Goal: Task Accomplishment & Management: Manage account settings

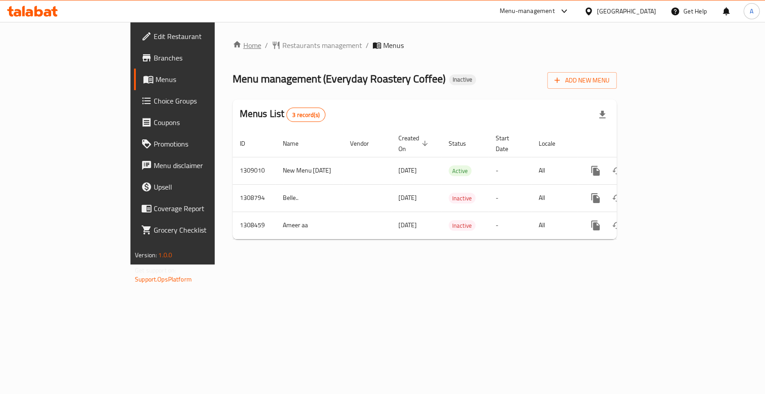
click at [233, 45] on icon "breadcrumb" at bounding box center [237, 44] width 8 height 6
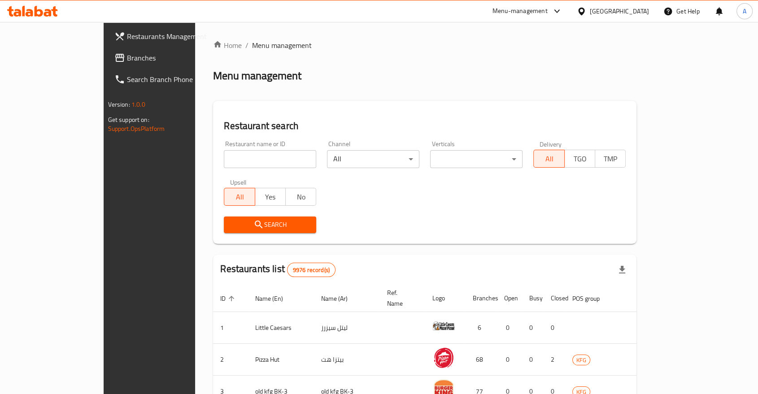
click at [253, 162] on input "search" at bounding box center [270, 159] width 92 height 18
type input "la baguette"
click button "Search" at bounding box center [270, 225] width 92 height 17
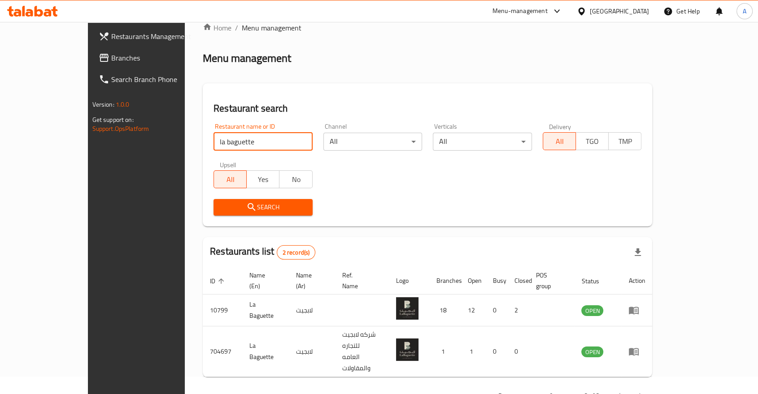
scroll to position [19, 0]
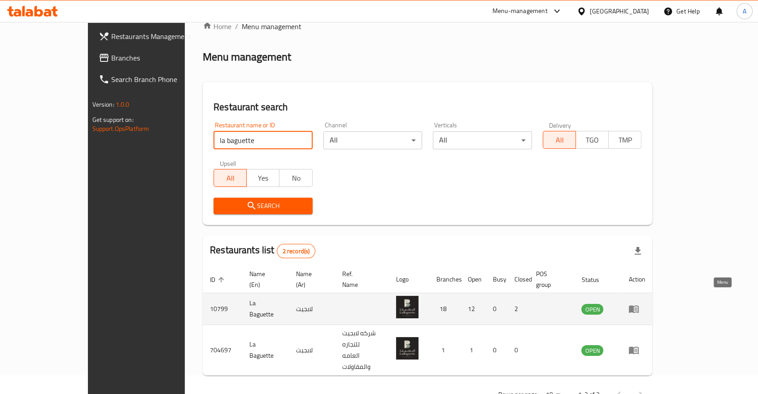
click at [645, 304] on link "enhanced table" at bounding box center [636, 309] width 17 height 11
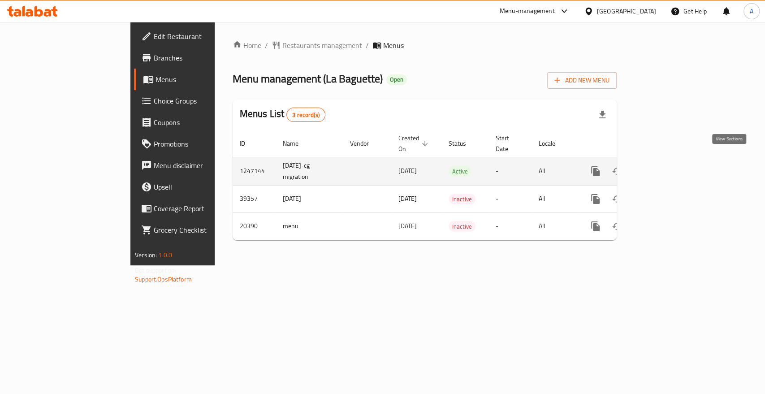
click at [666, 166] on icon "enhanced table" at bounding box center [660, 171] width 11 height 11
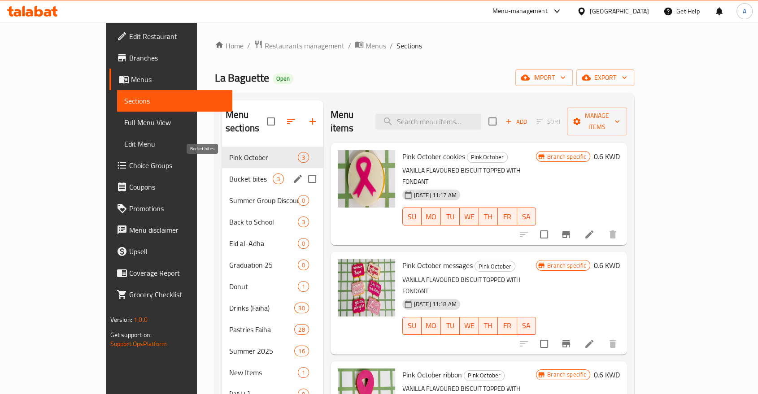
click at [229, 173] on span "Bucket bites" at bounding box center [250, 178] width 43 height 11
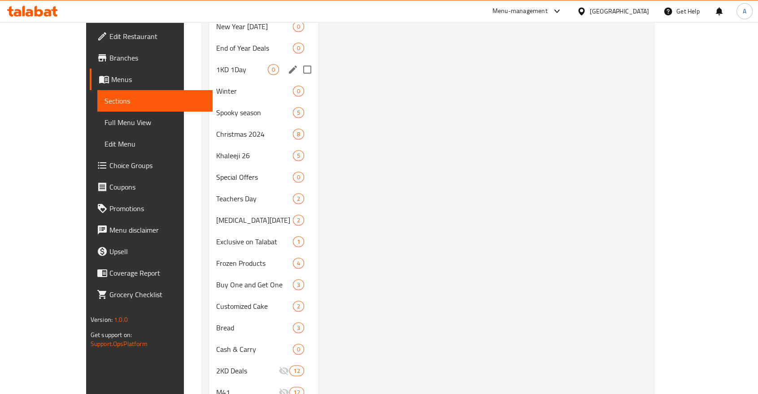
scroll to position [671, 0]
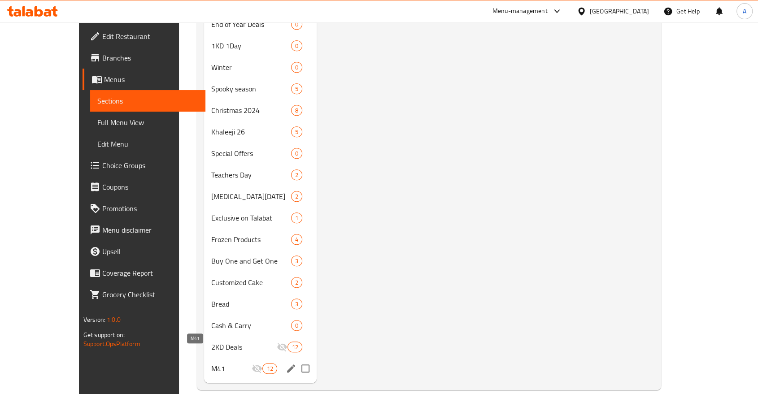
click at [211, 363] on span "M41" at bounding box center [231, 368] width 40 height 11
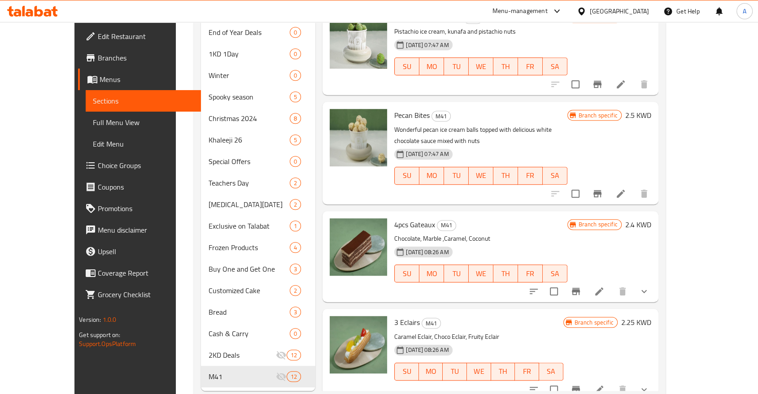
scroll to position [671, 0]
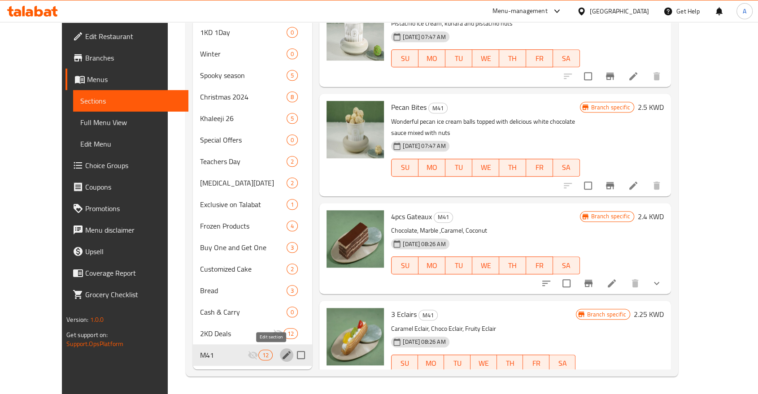
click at [281, 356] on icon "edit" at bounding box center [286, 355] width 11 height 11
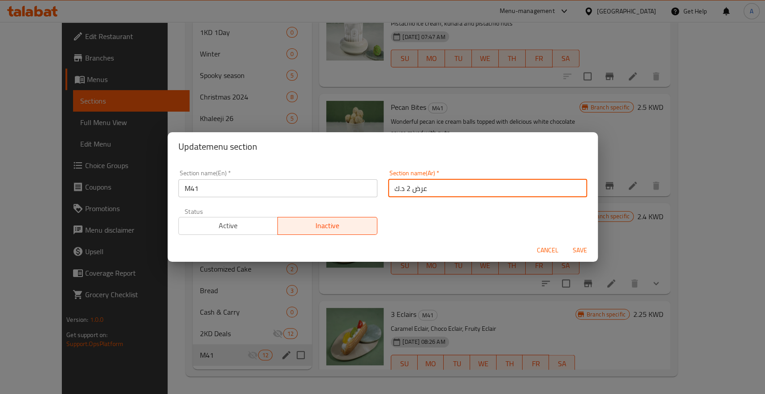
drag, startPoint x: 431, startPoint y: 190, endPoint x: 392, endPoint y: 190, distance: 39.0
click at [392, 190] on input "عرض 2 د.ك" at bounding box center [487, 188] width 199 height 18
